Goal: Navigation & Orientation: Find specific page/section

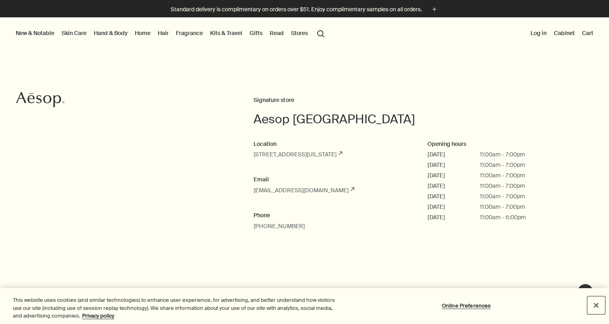
click at [596, 305] on button "Close" at bounding box center [597, 305] width 18 height 18
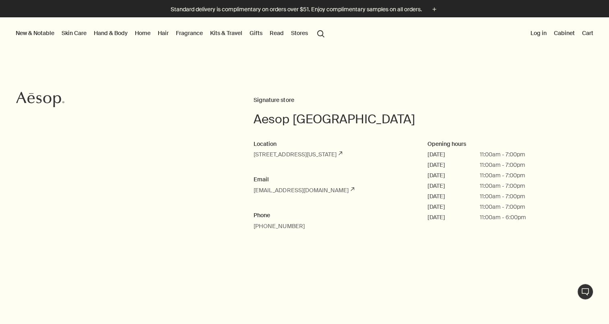
click at [117, 31] on link "Hand & Body" at bounding box center [110, 33] width 37 height 10
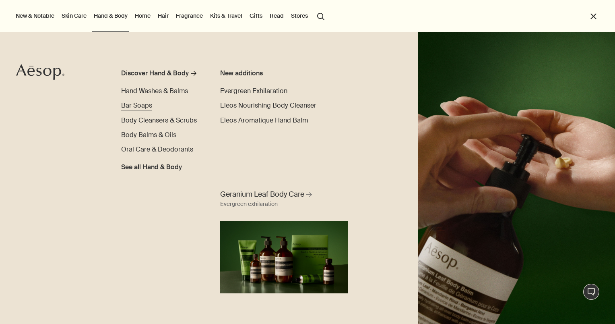
click at [140, 105] on span "Bar Soaps" at bounding box center [136, 105] width 31 height 8
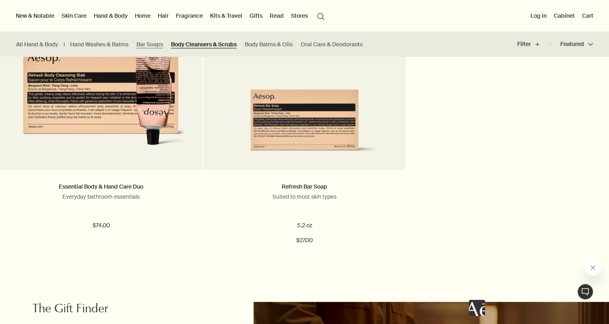
scroll to position [564, 0]
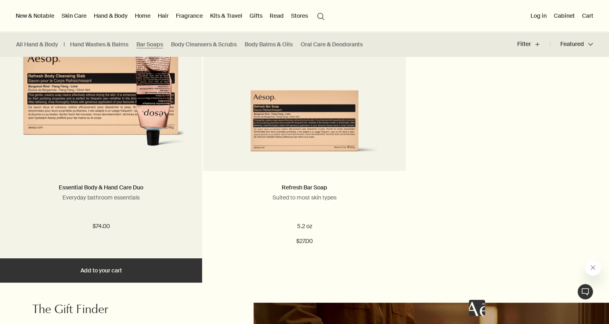
click at [131, 118] on img at bounding box center [101, 84] width 168 height 149
click at [122, 189] on link "Essential Body & Hand Care Duo" at bounding box center [101, 187] width 85 height 7
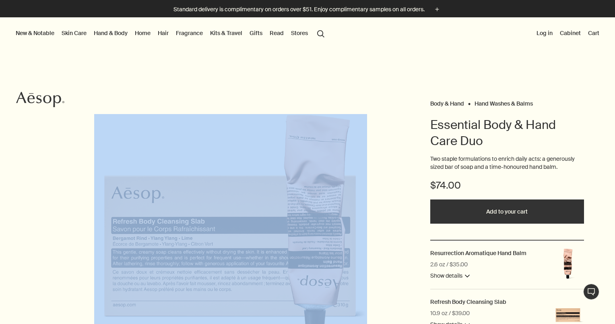
click at [402, 76] on div "Body & Hand Hand Washes & Balms Essential Body & Hand Care Duo Two staple formu…" at bounding box center [307, 228] width 615 height 357
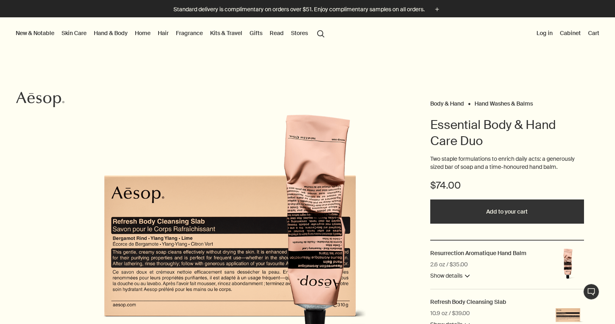
click at [72, 31] on link "Skin Care" at bounding box center [74, 33] width 28 height 10
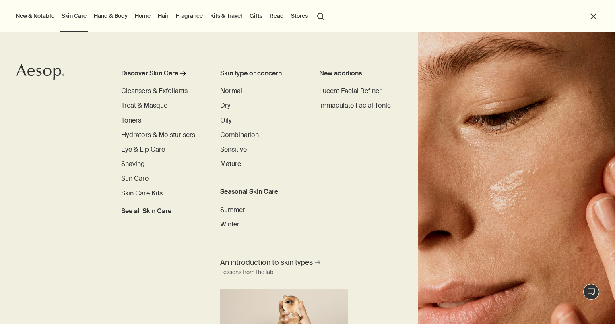
click at [107, 16] on link "Hand & Body" at bounding box center [110, 15] width 37 height 10
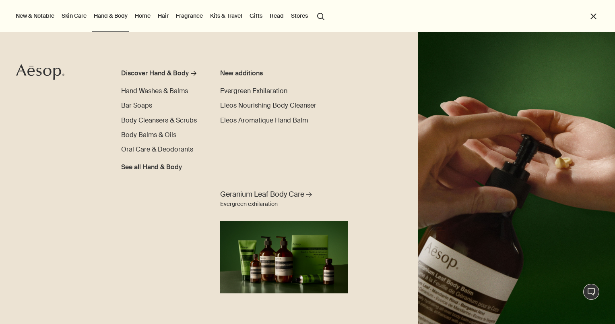
click at [311, 246] on link "Geranium Leaf Body Care rightArrow Evergreen exhilaration" at bounding box center [284, 240] width 132 height 106
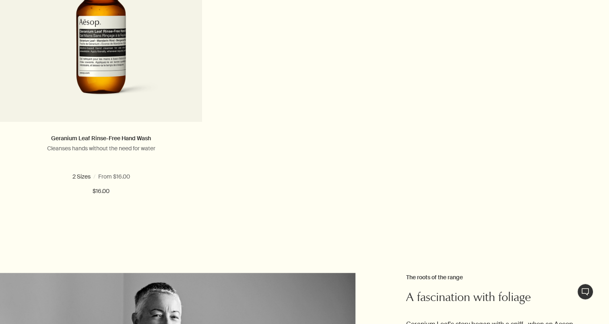
scroll to position [966, 0]
